Goal: Information Seeking & Learning: Learn about a topic

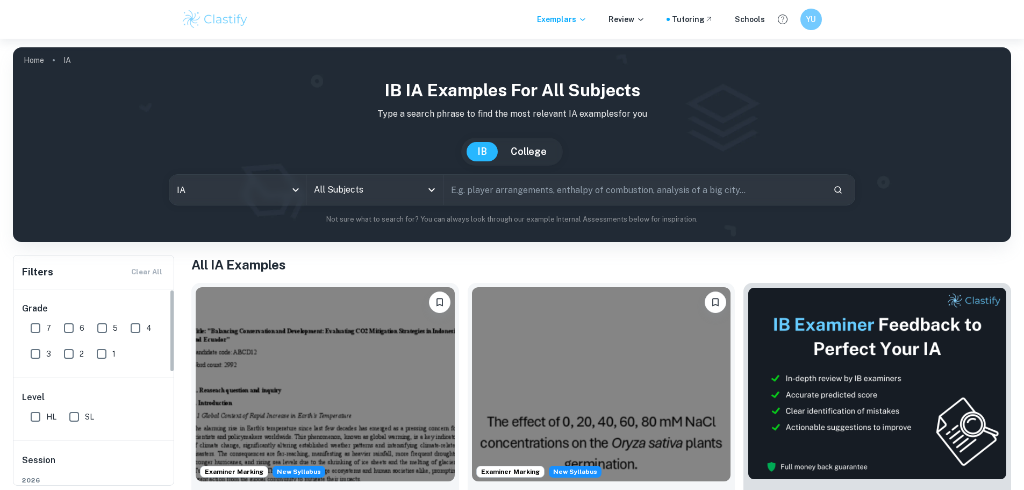
click at [22, 334] on div "Grade 7 6 5 4 3 2 1" at bounding box center [93, 333] width 161 height 88
click at [34, 325] on input "7" at bounding box center [35, 327] width 21 height 21
checkbox input "true"
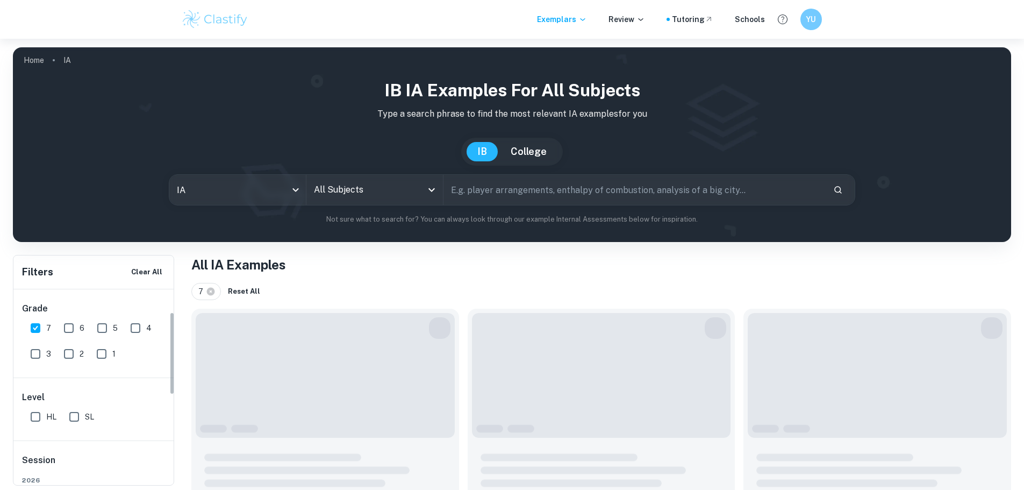
scroll to position [54, 0]
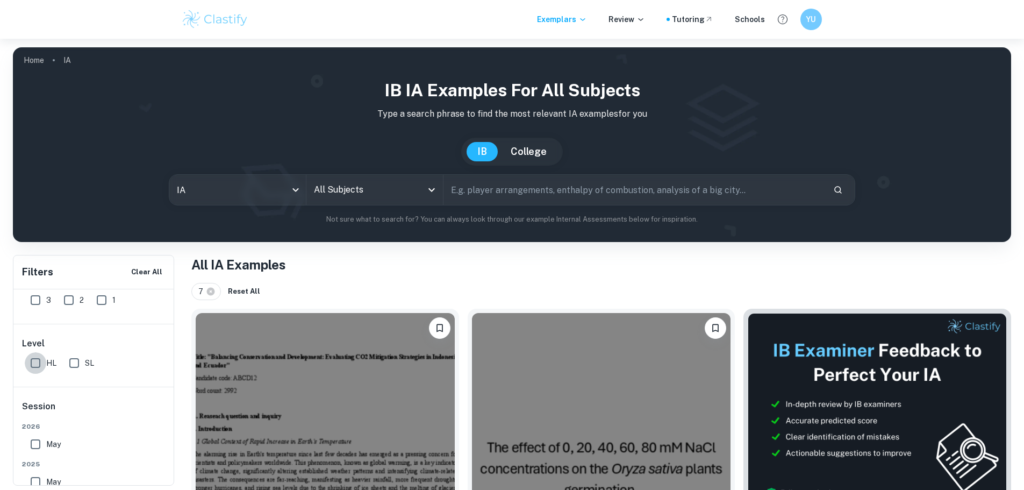
drag, startPoint x: 38, startPoint y: 360, endPoint x: 49, endPoint y: 353, distance: 12.8
click at [38, 360] on input "HL" at bounding box center [35, 362] width 21 height 21
checkbox input "true"
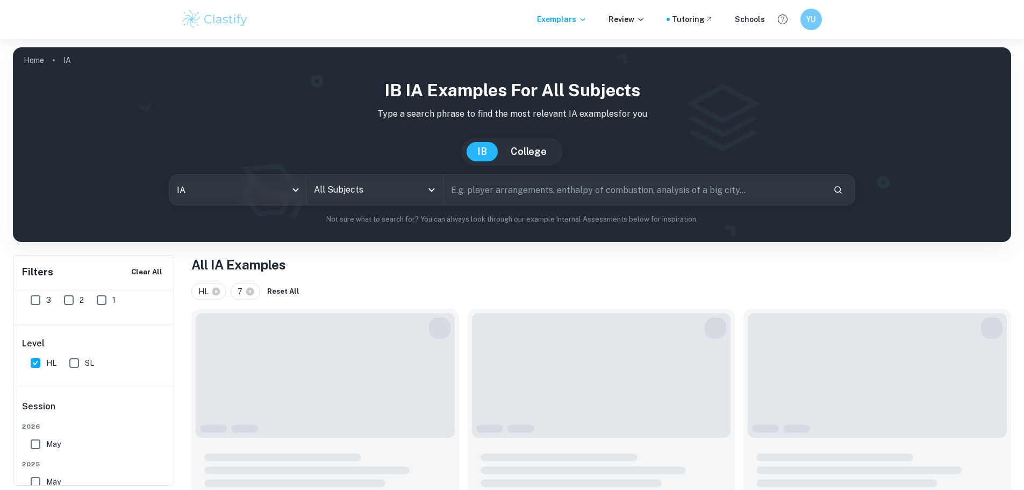
scroll to position [0, 0]
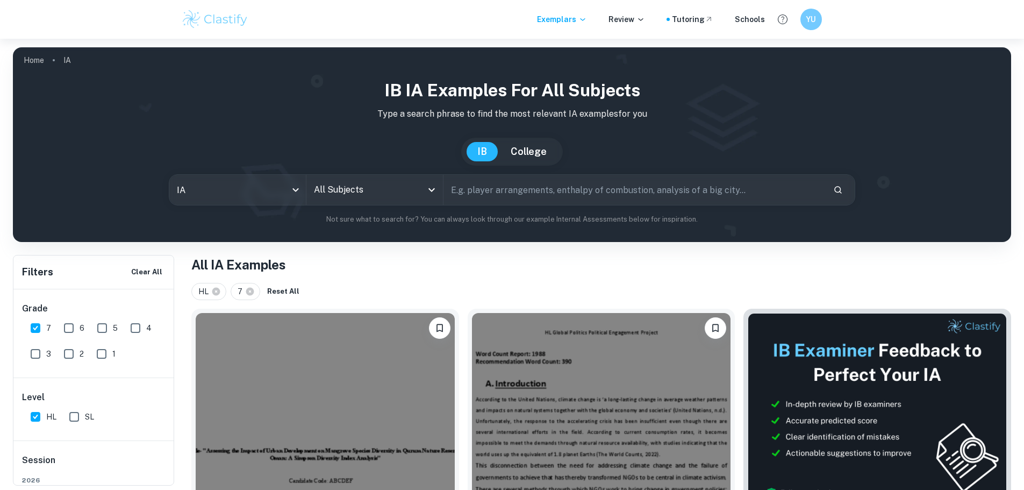
click at [368, 189] on input "All Subjects" at bounding box center [366, 190] width 111 height 20
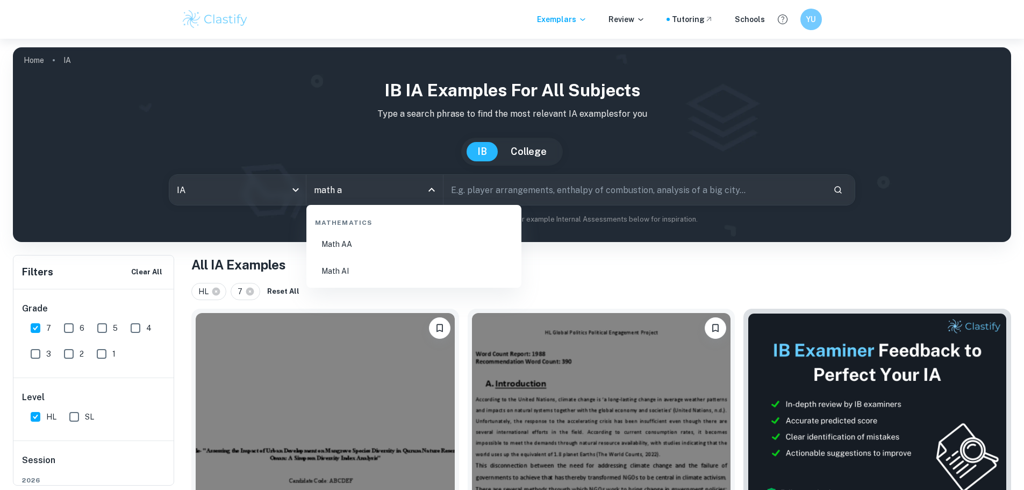
type input "math aa"
click at [360, 249] on li "Math AA" at bounding box center [414, 244] width 206 height 25
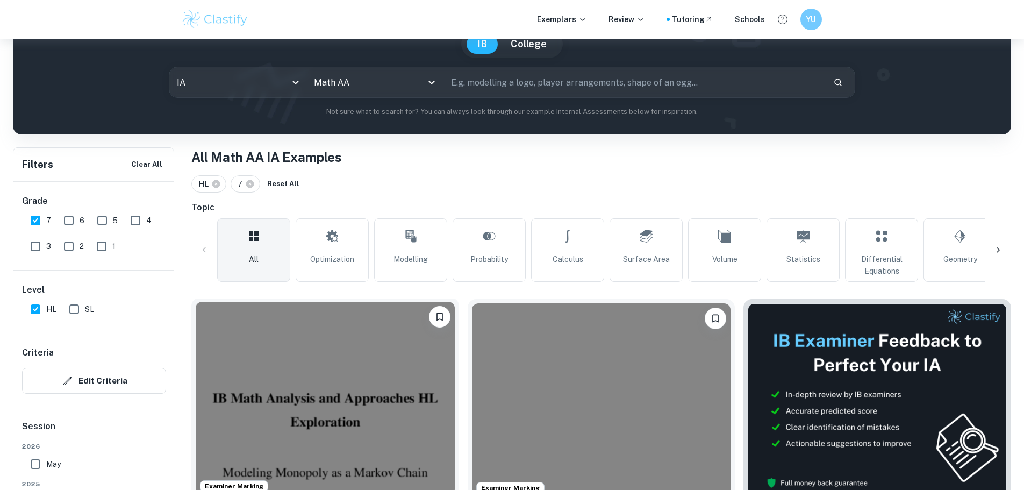
scroll to position [215, 0]
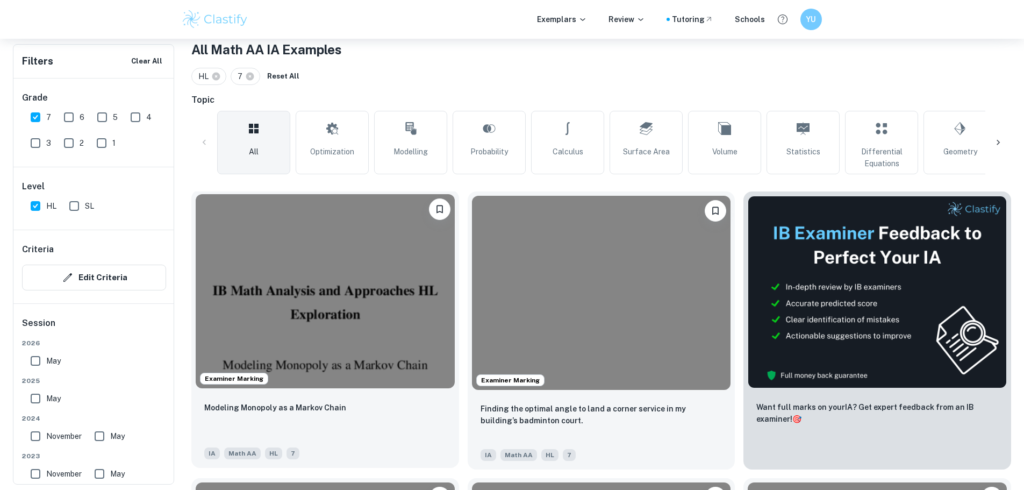
click at [307, 302] on img at bounding box center [325, 291] width 259 height 194
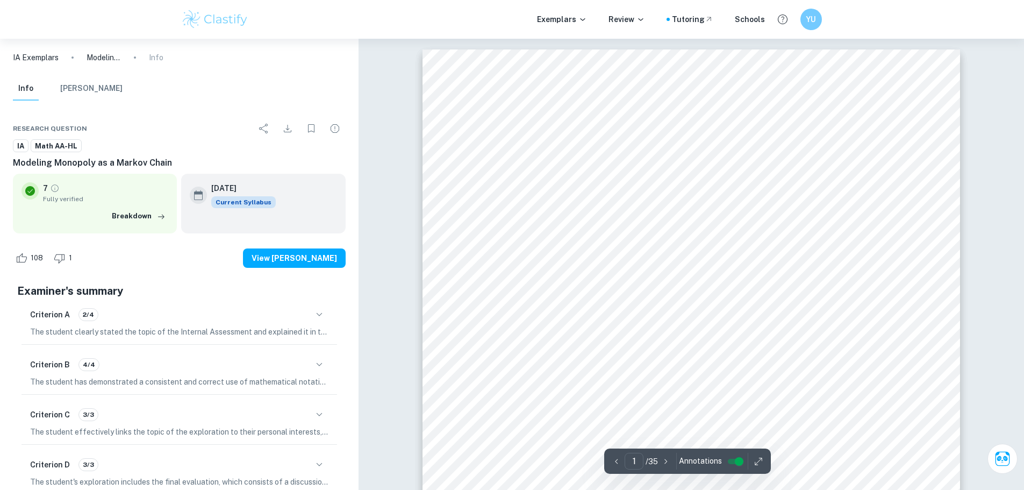
scroll to position [54, 0]
